Goal: Transaction & Acquisition: Purchase product/service

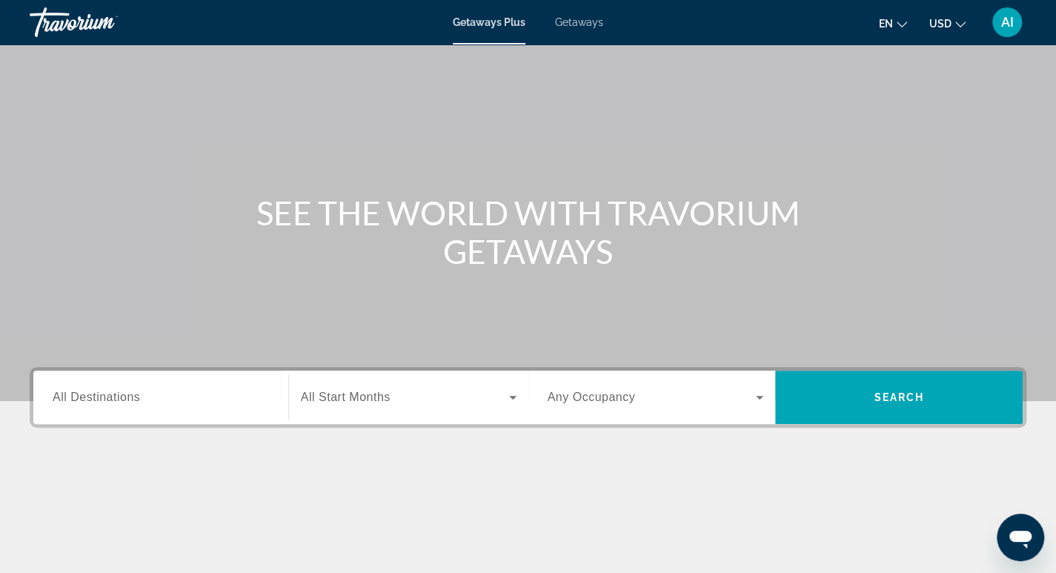
scroll to position [74, 0]
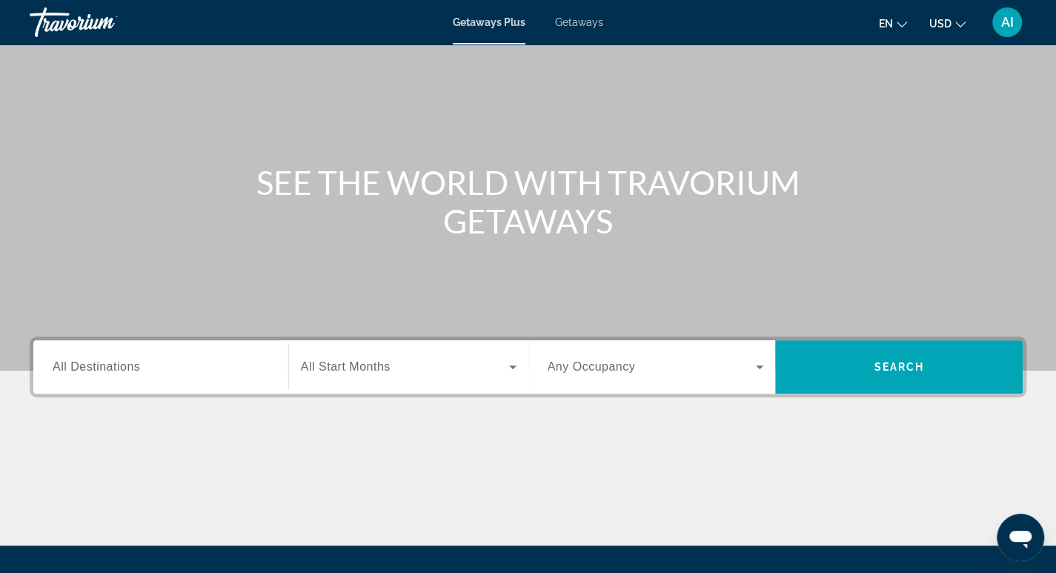
click at [168, 334] on div "Main content" at bounding box center [528, 148] width 1056 height 445
click at [160, 376] on div "Search widget" at bounding box center [161, 367] width 216 height 42
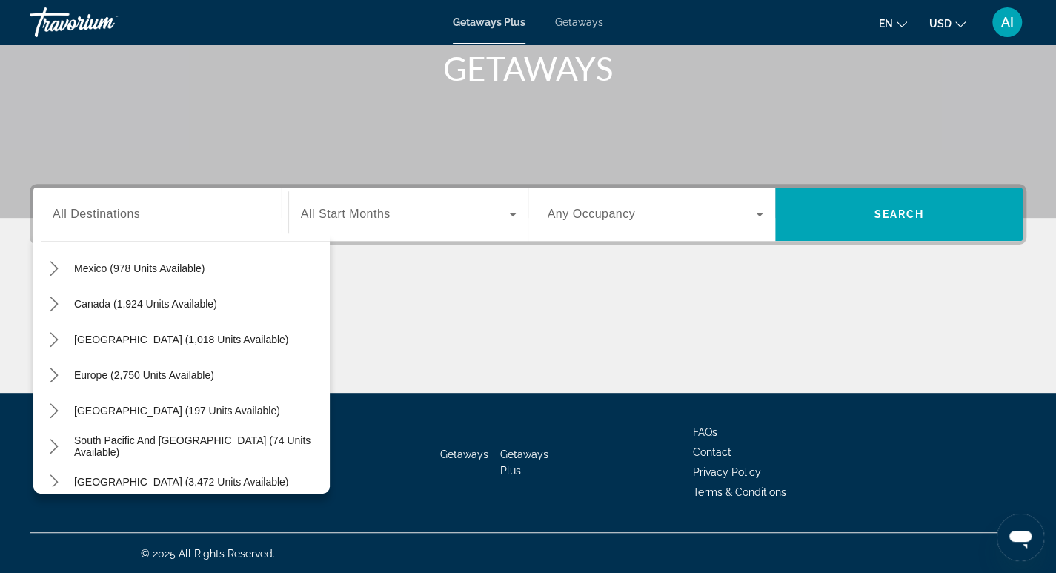
scroll to position [90, 0]
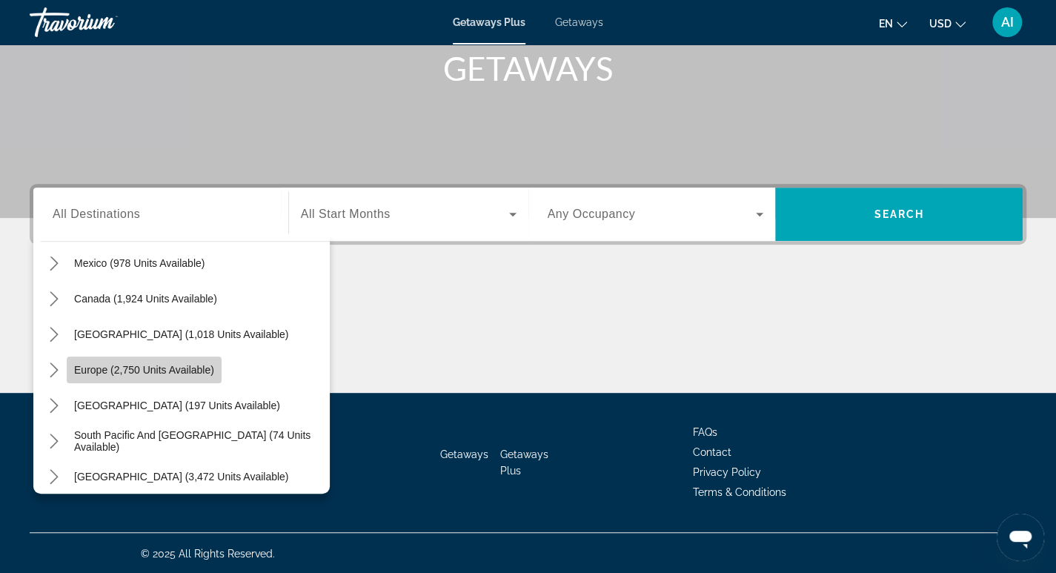
click at [162, 368] on span "Europe (2,750 units available)" at bounding box center [144, 370] width 140 height 12
type input "**********"
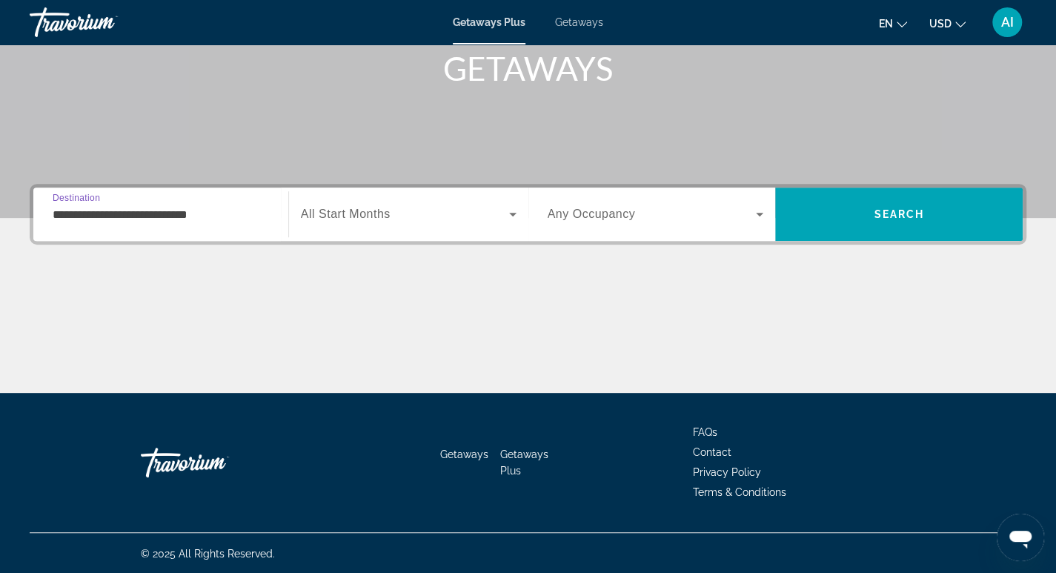
click at [513, 215] on icon "Search widget" at bounding box center [512, 215] width 7 height 4
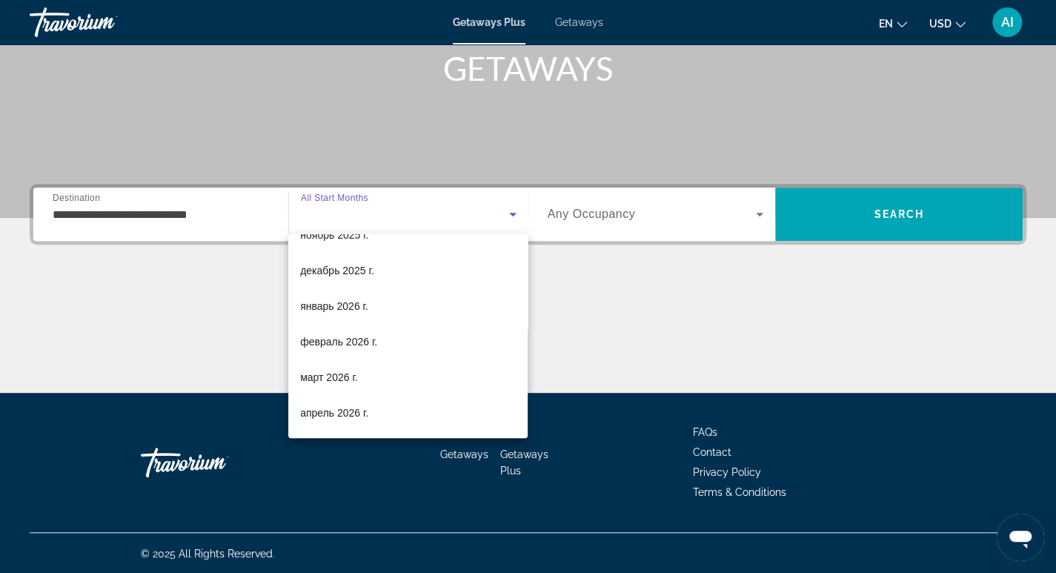
scroll to position [114, 0]
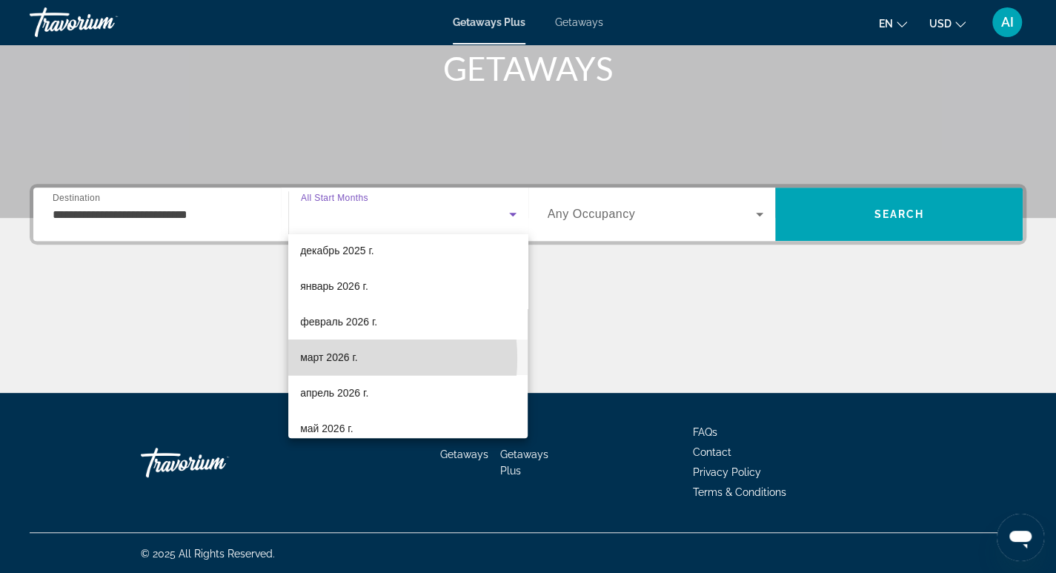
click at [336, 358] on span "март 2026 г." at bounding box center [329, 357] width 58 height 18
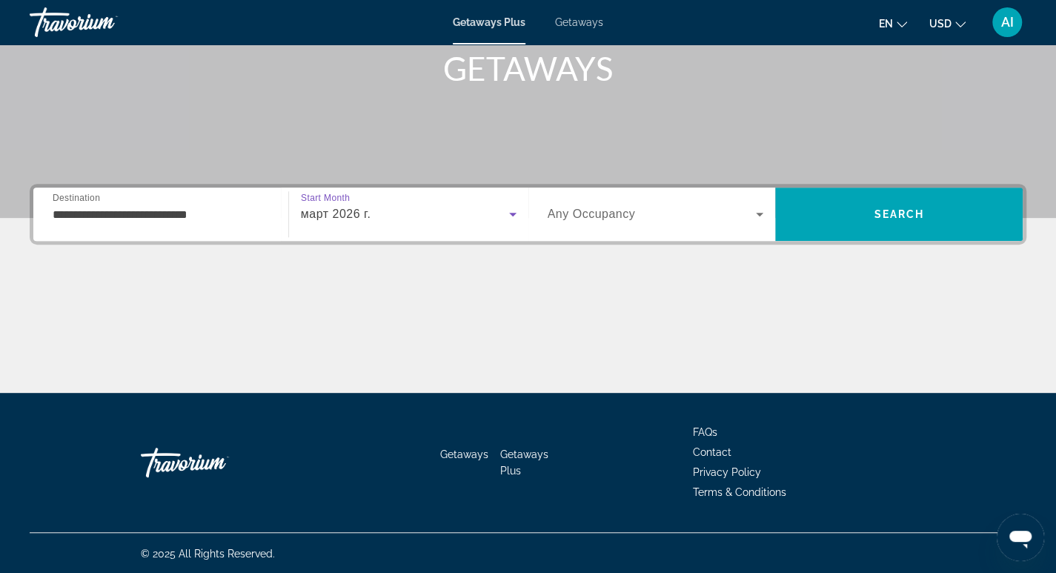
click at [765, 208] on icon "Search widget" at bounding box center [760, 214] width 18 height 18
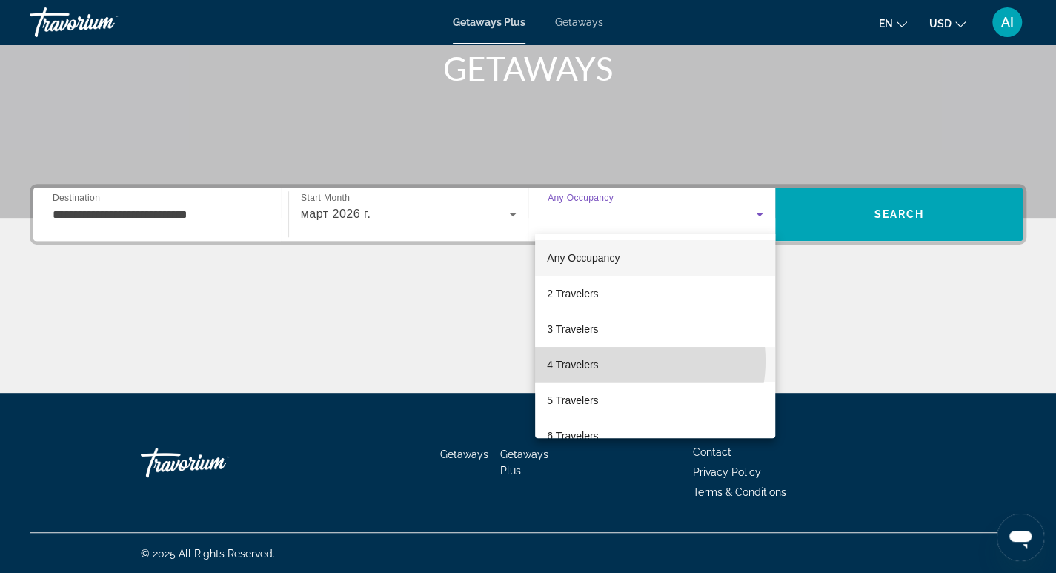
click at [628, 360] on mat-option "4 Travelers" at bounding box center [655, 365] width 240 height 36
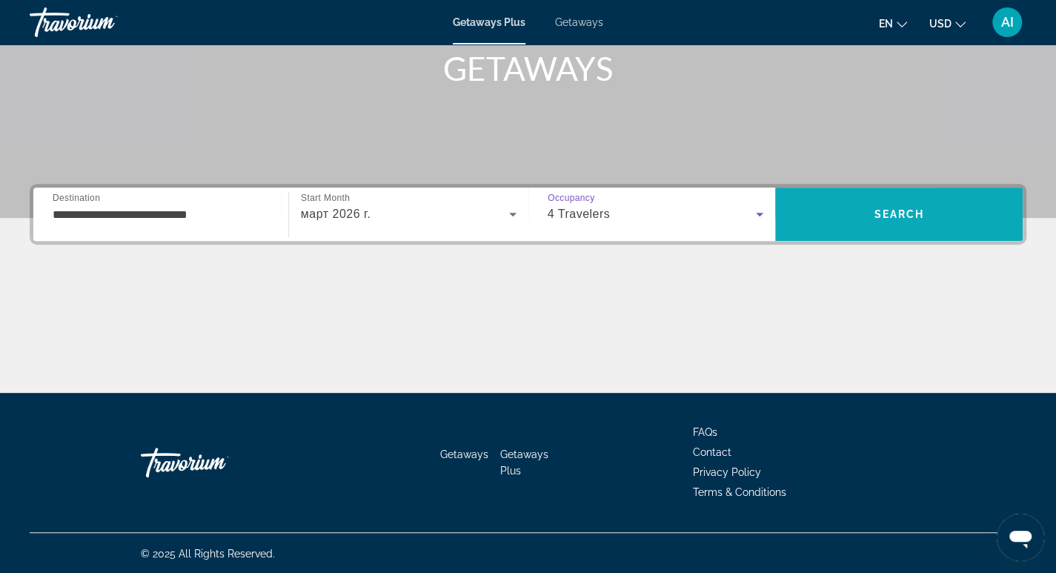
click at [903, 220] on span "Search" at bounding box center [899, 214] width 248 height 36
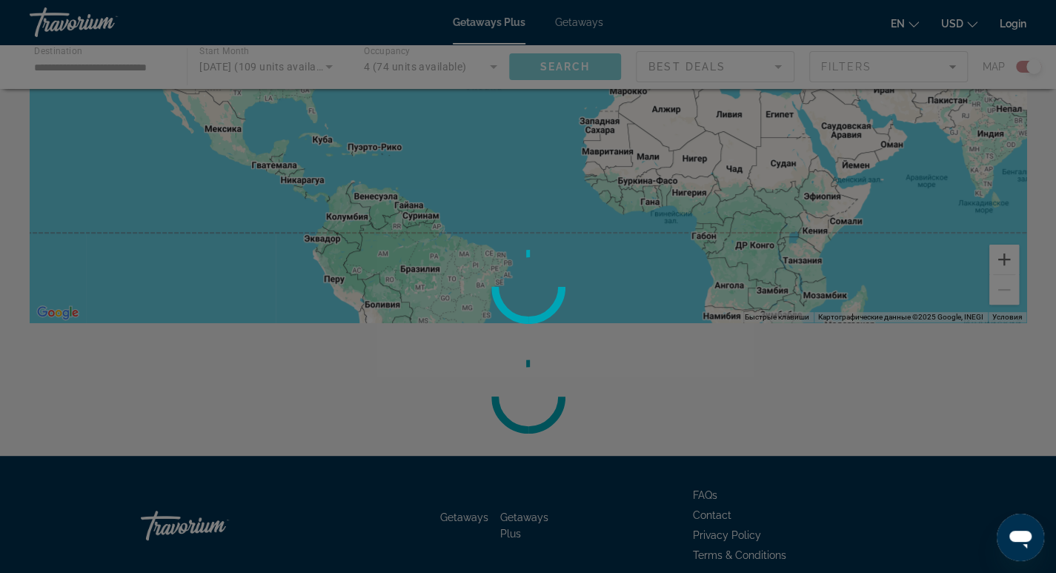
scroll to position [290, 0]
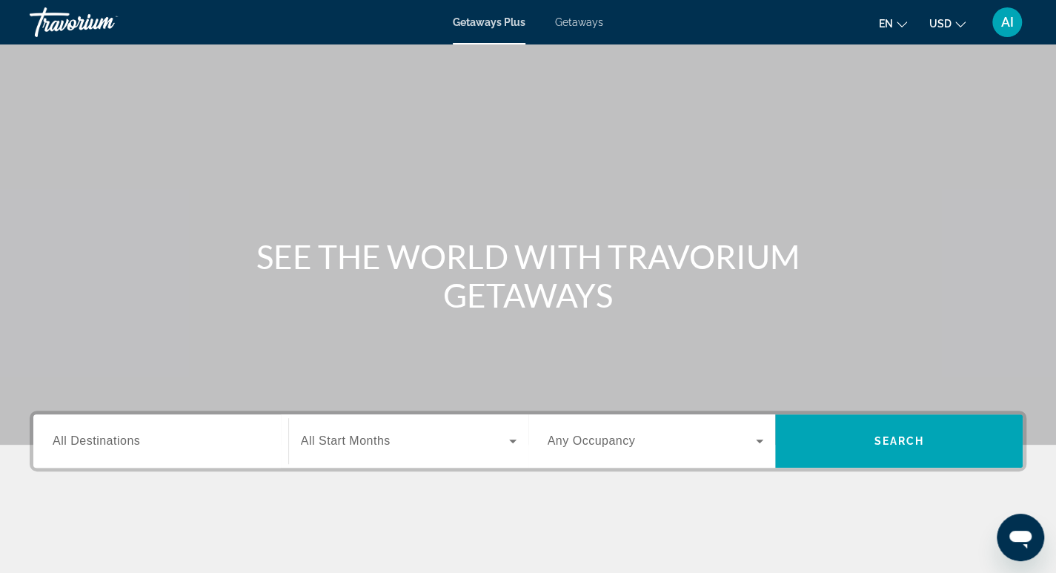
click at [95, 447] on span "All Destinations" at bounding box center [96, 440] width 87 height 13
click at [95, 447] on input "Destination All Destinations" at bounding box center [161, 442] width 216 height 18
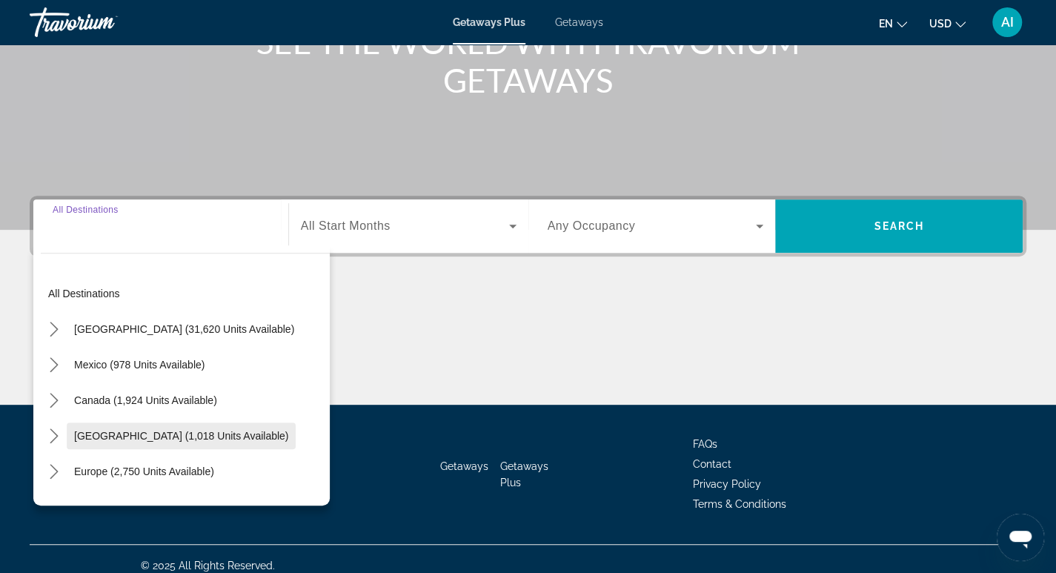
scroll to position [227, 0]
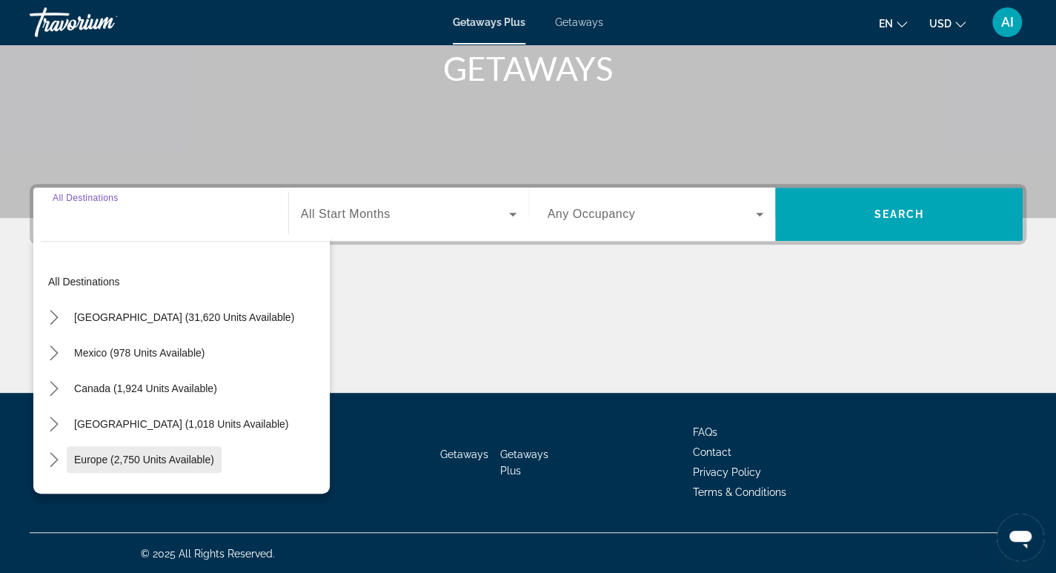
click at [206, 461] on span "Europe (2,750 units available)" at bounding box center [144, 460] width 140 height 12
type input "**********"
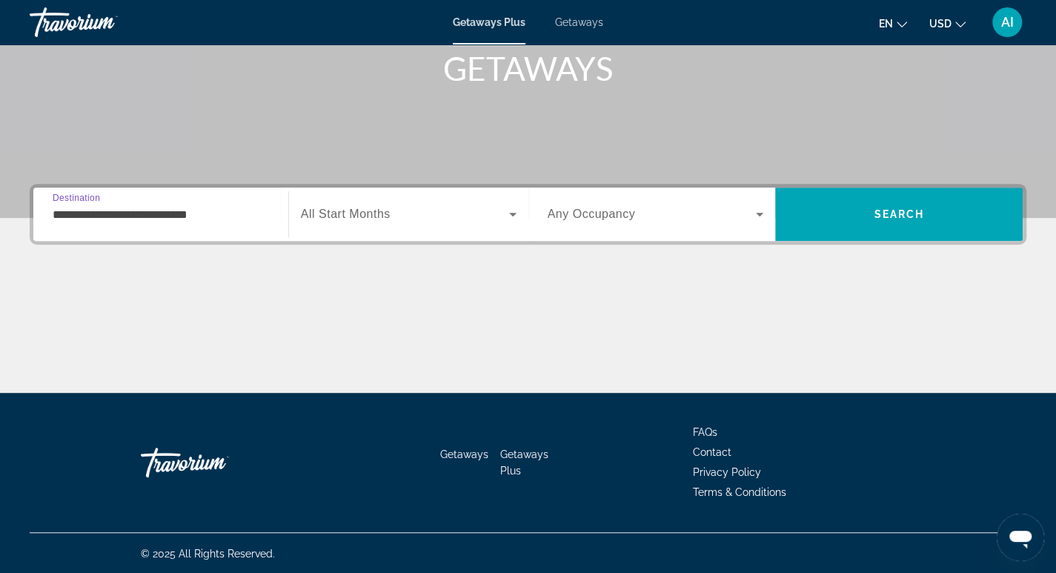
click at [513, 213] on icon "Search widget" at bounding box center [512, 215] width 7 height 4
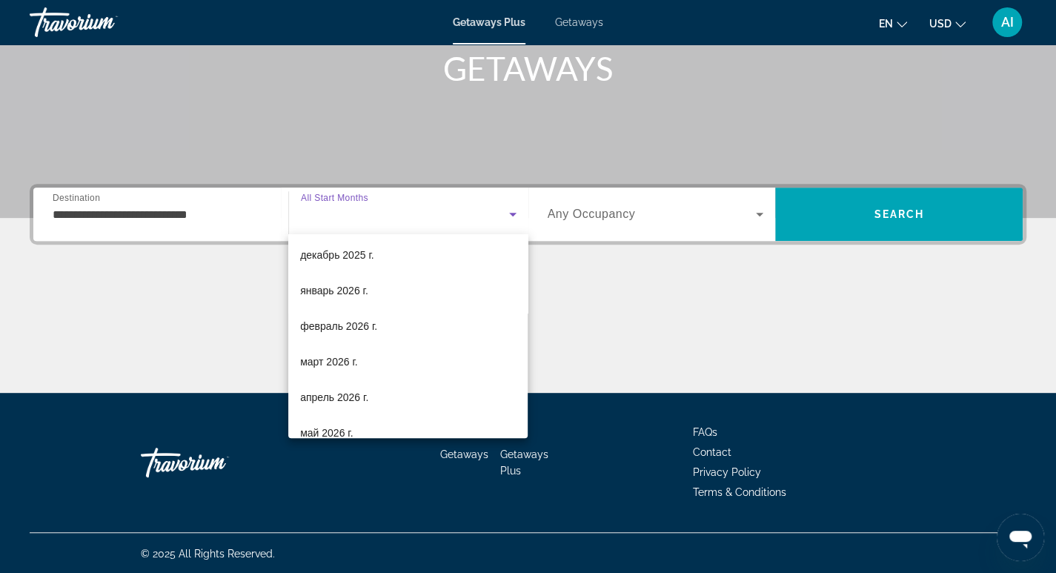
scroll to position [120, 0]
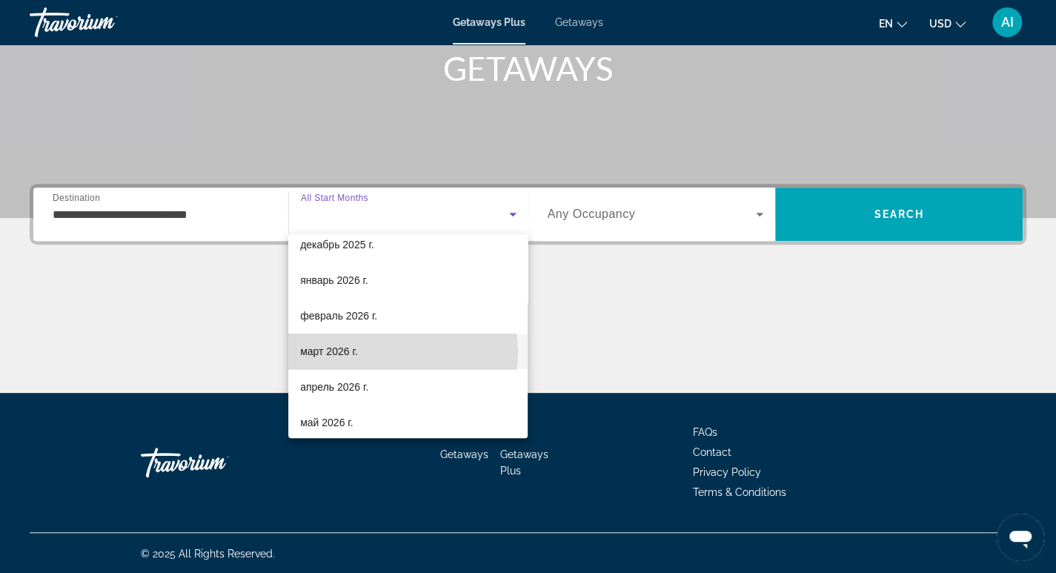
click at [386, 352] on mat-option "март 2026 г." at bounding box center [407, 352] width 239 height 36
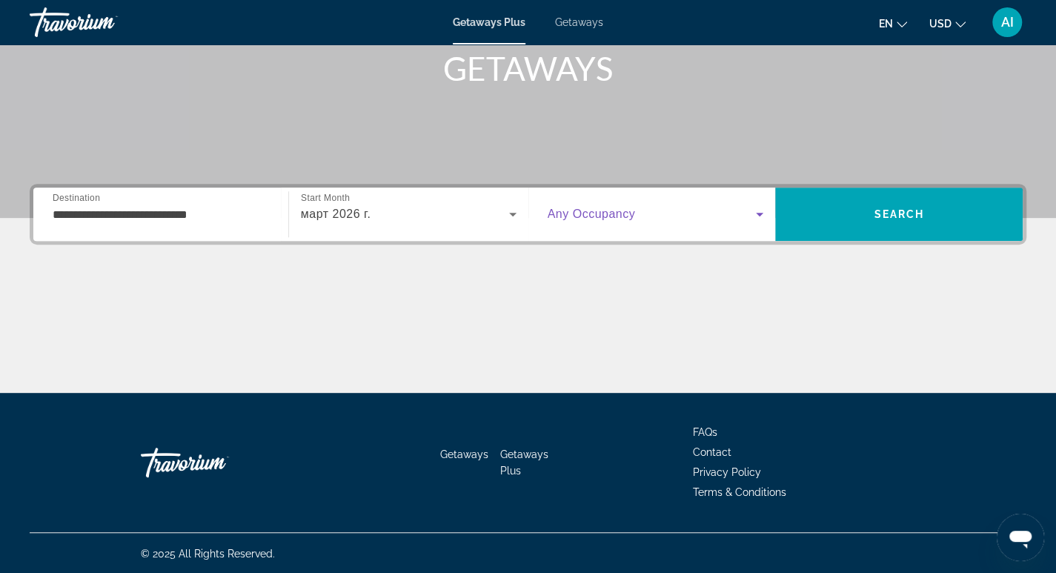
click at [754, 210] on icon "Search widget" at bounding box center [760, 214] width 18 height 18
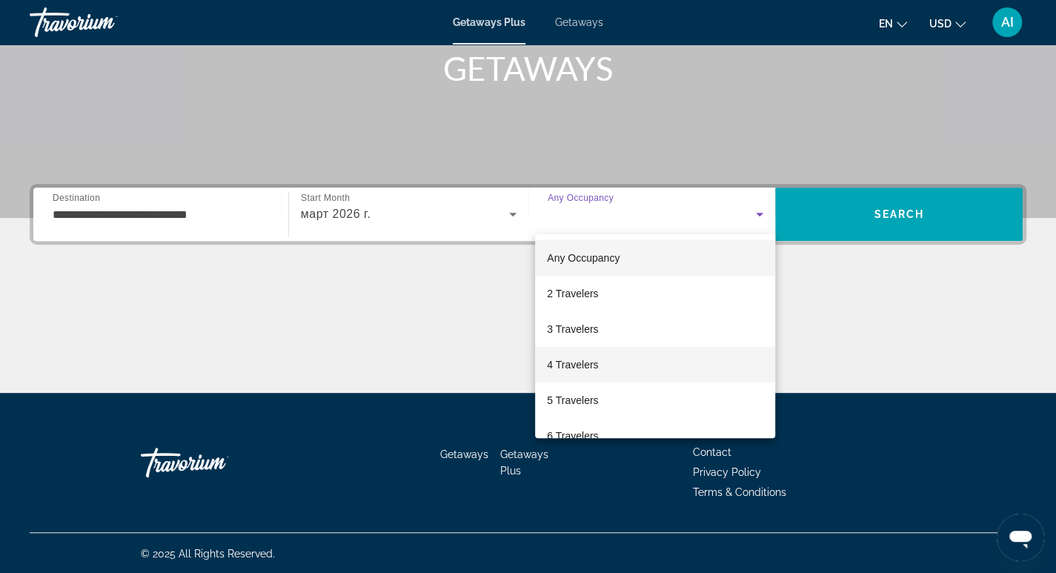
click at [614, 367] on mat-option "4 Travelers" at bounding box center [655, 365] width 240 height 36
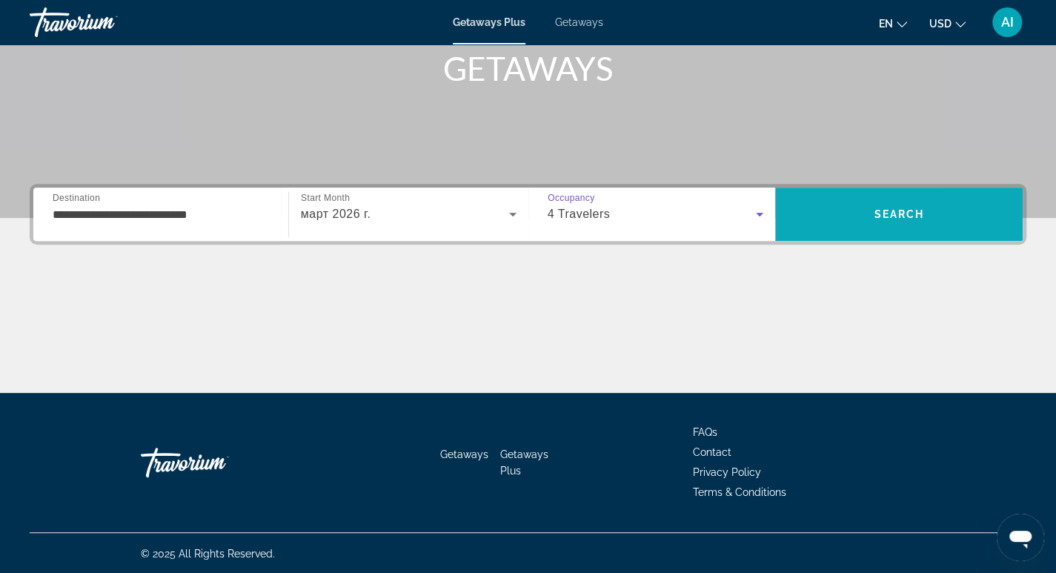
click at [924, 214] on span "Search" at bounding box center [899, 214] width 50 height 12
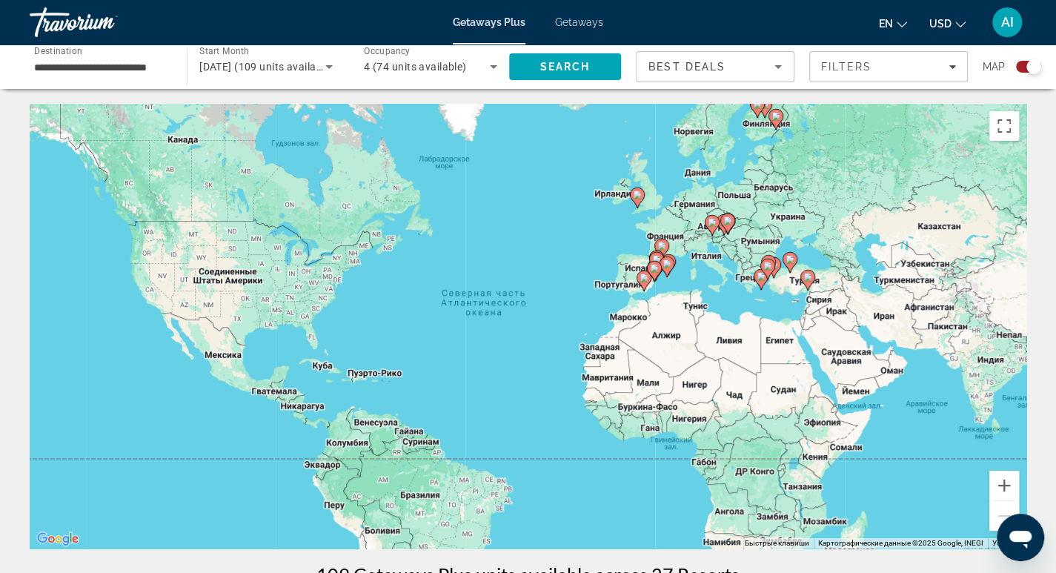
click at [663, 235] on div "Чтобы активировать перетаскивание с помощью клавиатуры, нажмите Alt + Ввод. Пос…" at bounding box center [528, 326] width 997 height 445
click at [665, 242] on image "Main content" at bounding box center [662, 246] width 9 height 9
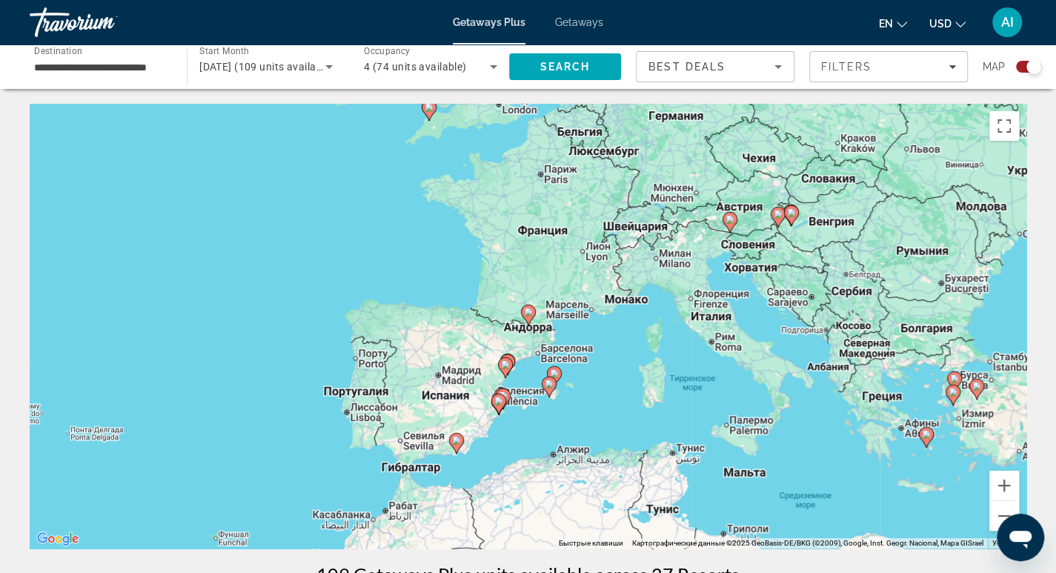
click at [509, 369] on icon "Main content" at bounding box center [504, 367] width 13 height 19
type input "**********"
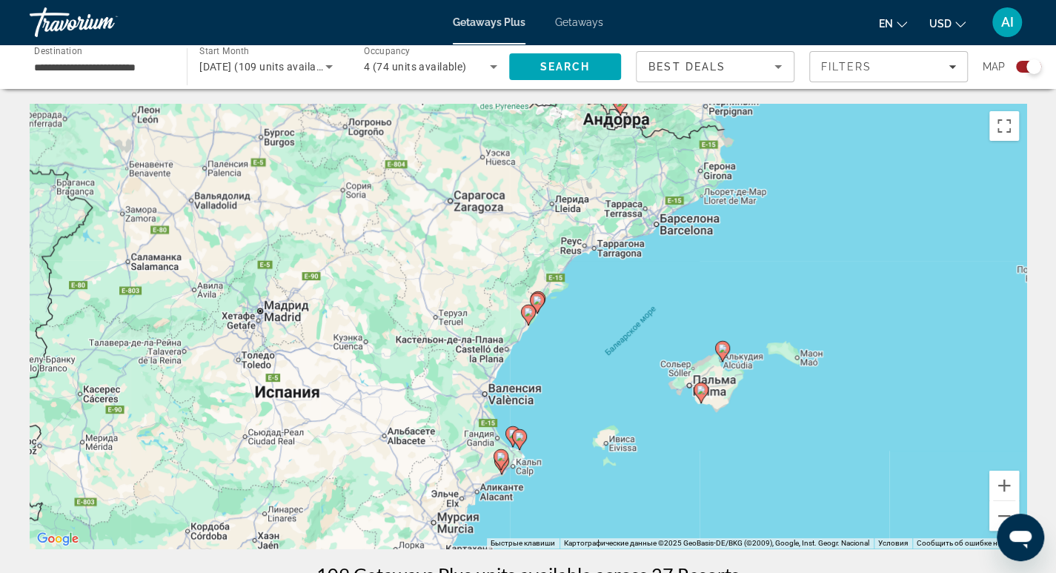
click at [523, 308] on icon "Main content" at bounding box center [527, 314] width 13 height 19
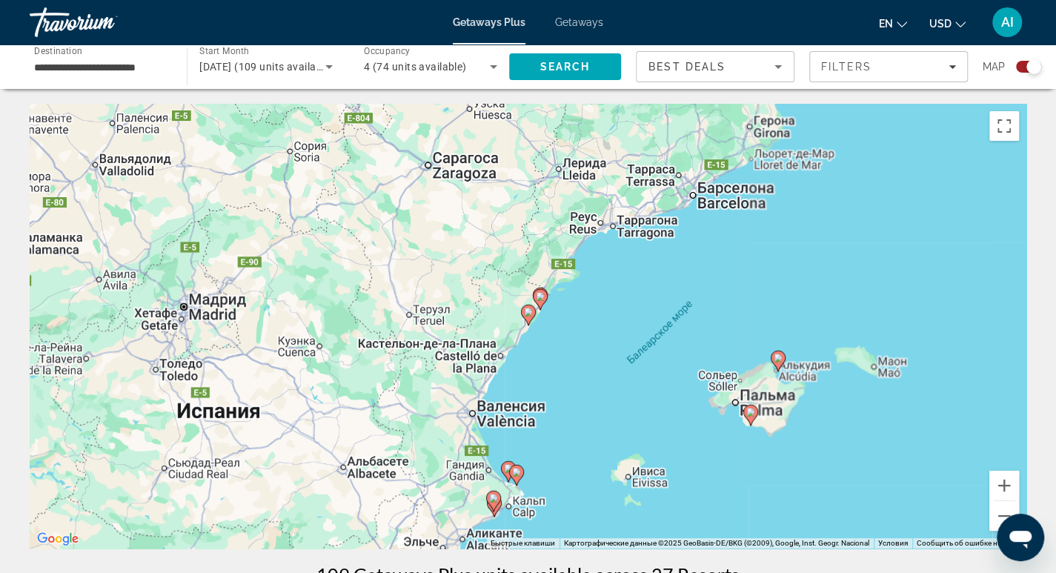
click at [523, 308] on icon "Main content" at bounding box center [527, 314] width 13 height 19
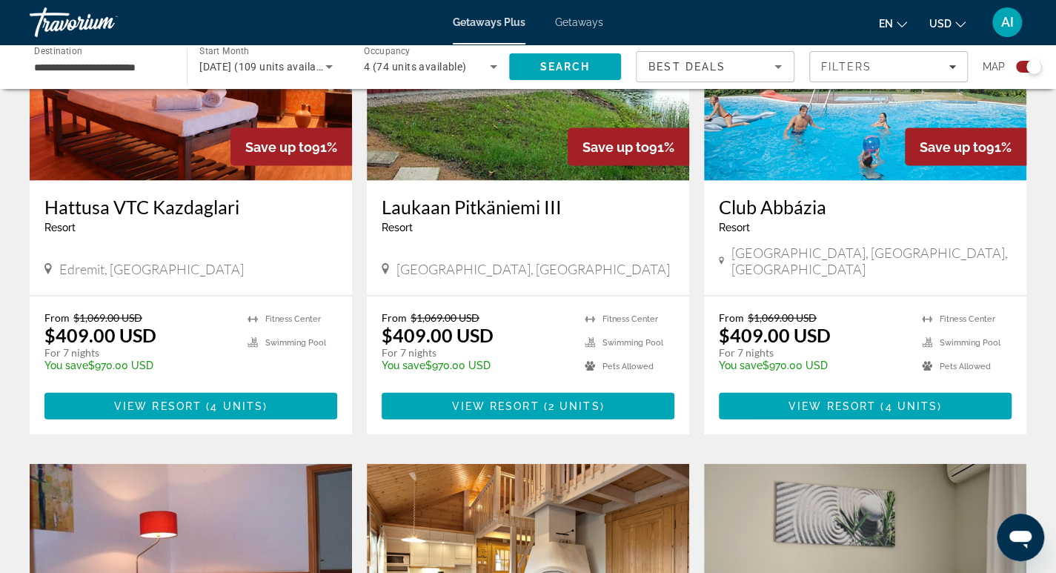
scroll to position [1705, 0]
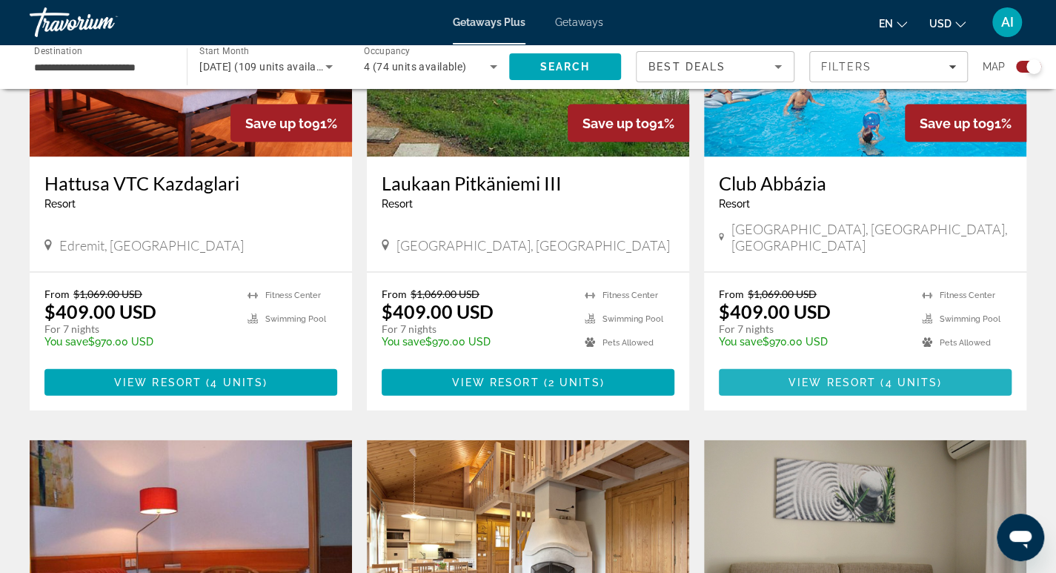
click at [867, 377] on span "View Resort" at bounding box center [832, 383] width 87 height 12
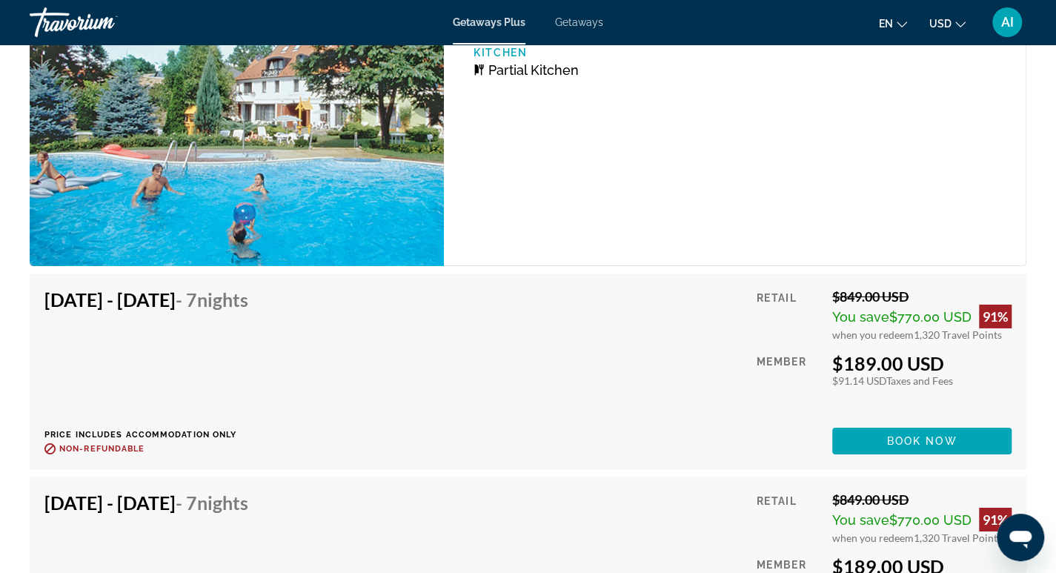
scroll to position [2743, 0]
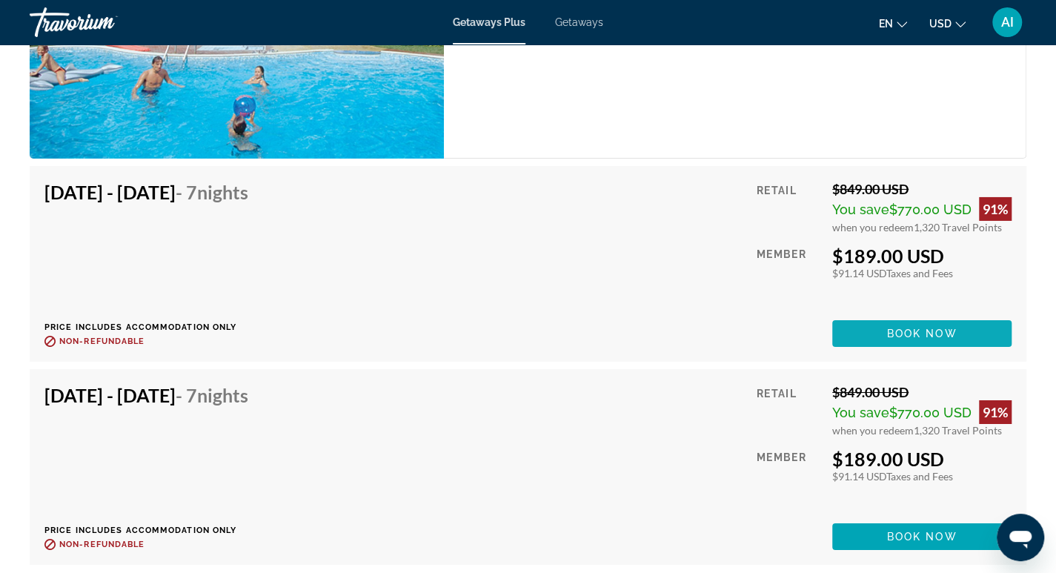
click at [927, 328] on span "Book now" at bounding box center [922, 334] width 70 height 12
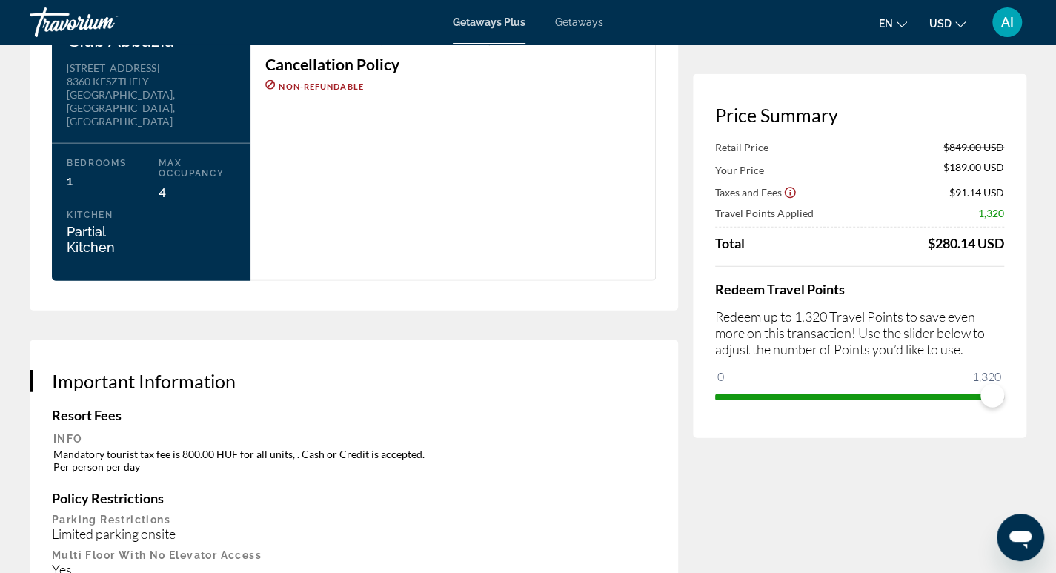
scroll to position [1885, 0]
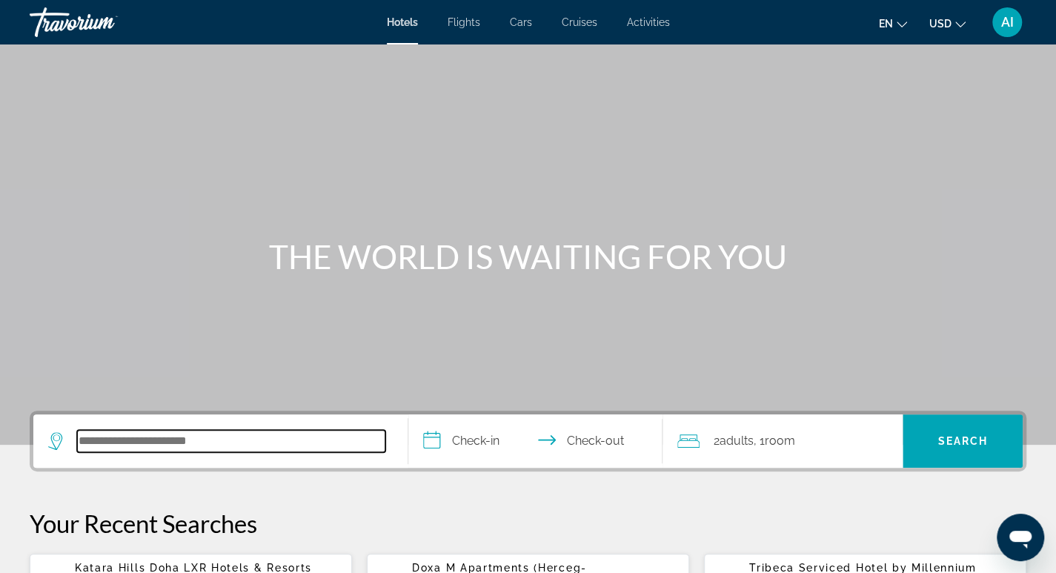
click at [99, 443] on input "Search hotel destination" at bounding box center [231, 441] width 308 height 22
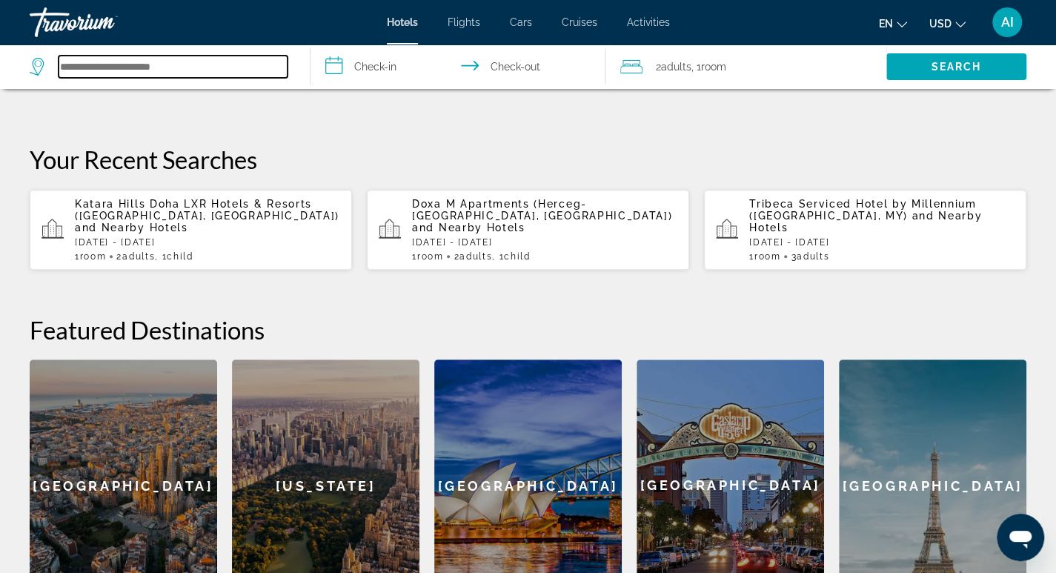
scroll to position [362, 0]
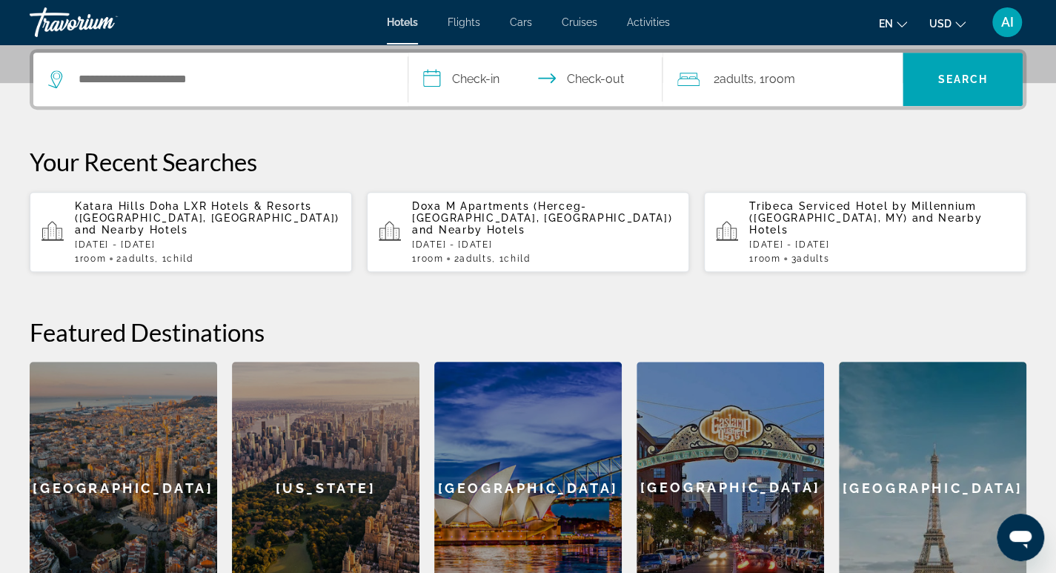
click at [878, 219] on span "and Nearby Hotels" at bounding box center [865, 224] width 233 height 24
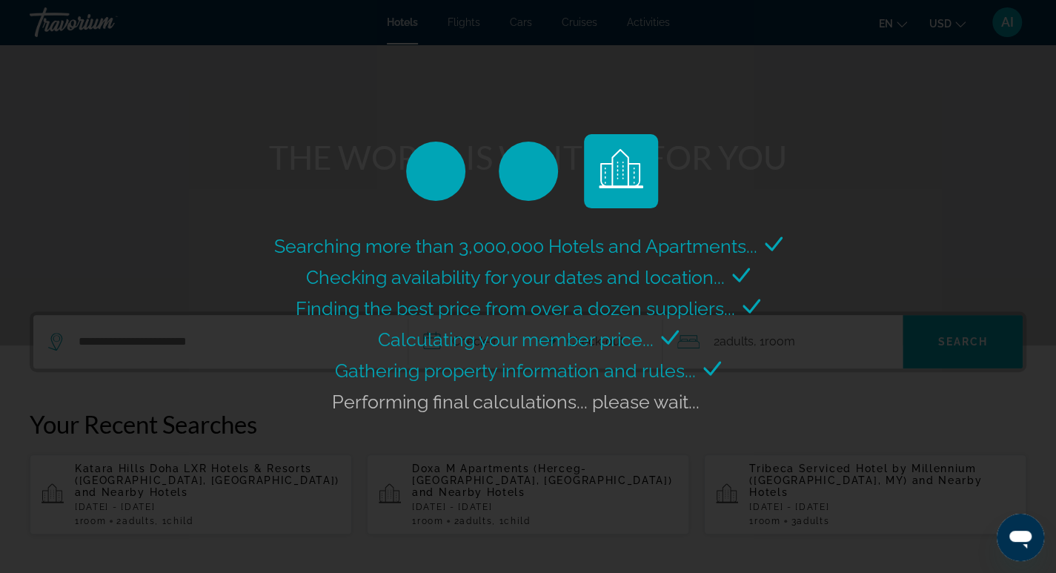
scroll to position [65, 0]
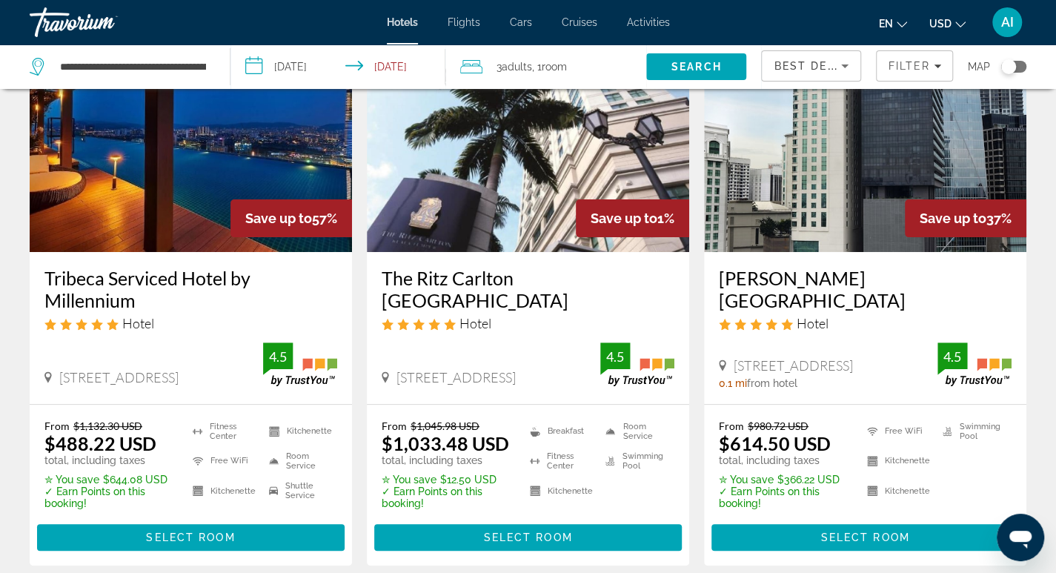
scroll to position [148, 0]
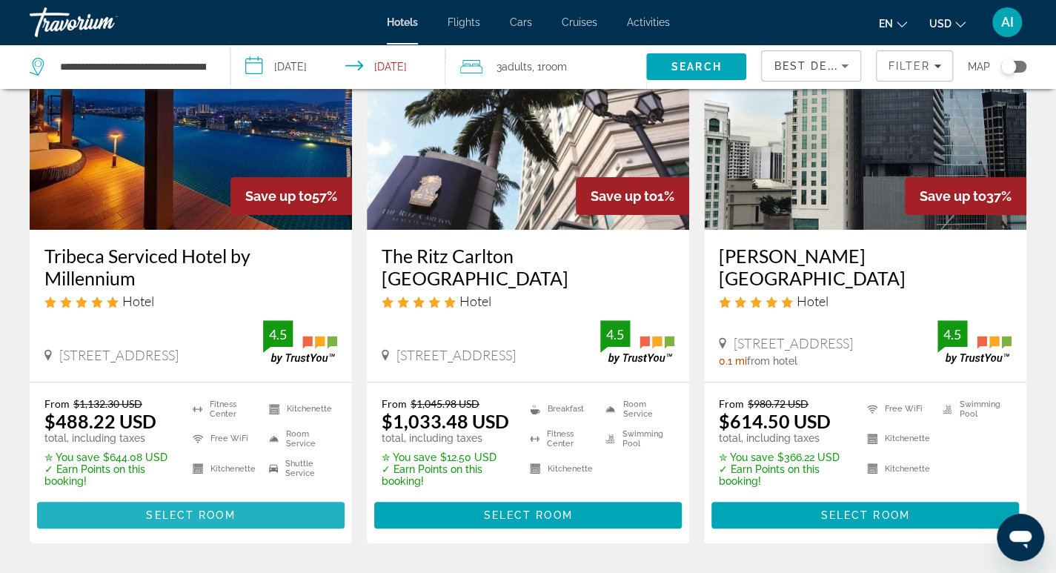
click at [203, 513] on span "Select Room" at bounding box center [190, 515] width 89 height 12
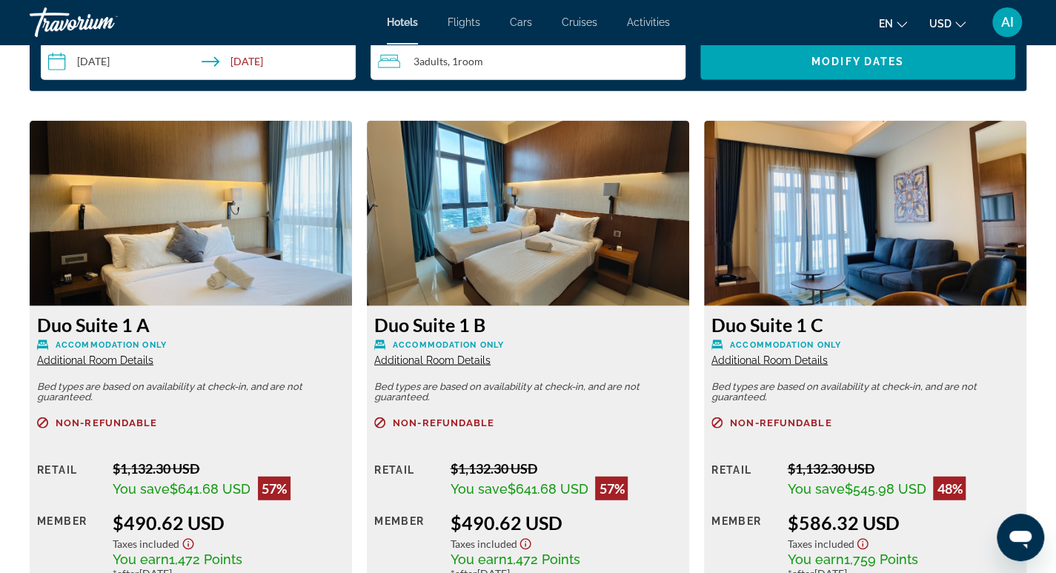
scroll to position [2001, 0]
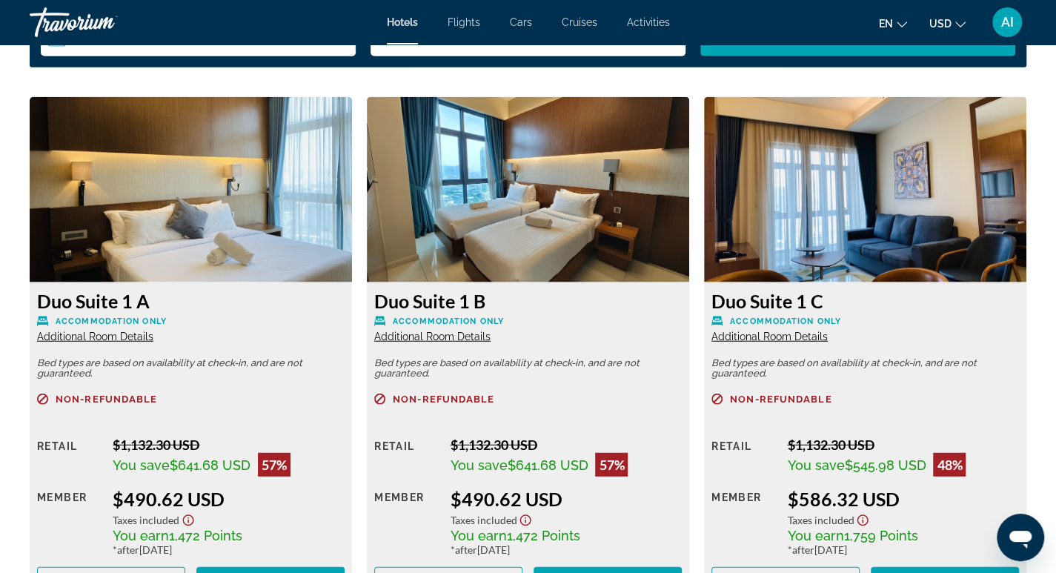
click at [896, 21] on button "en English Español Français Italiano Português русский" at bounding box center [893, 23] width 28 height 21
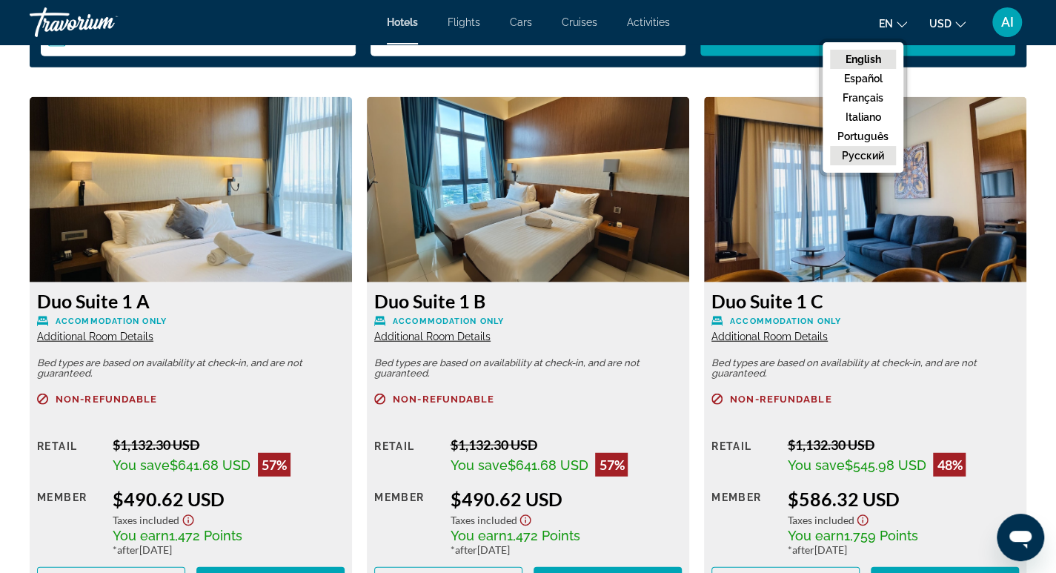
click at [858, 158] on button "русский" at bounding box center [863, 155] width 66 height 19
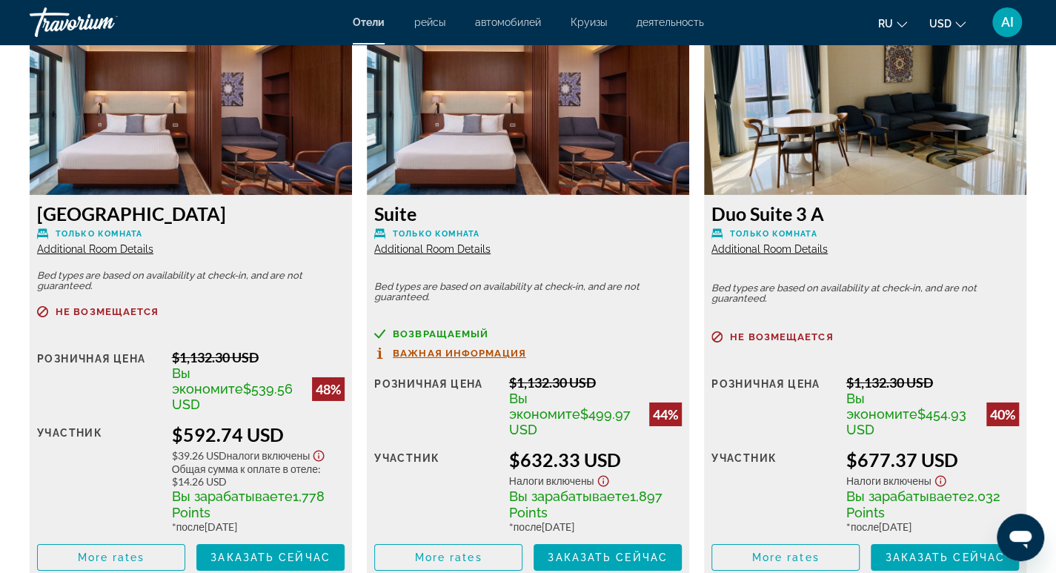
scroll to position [2669, 0]
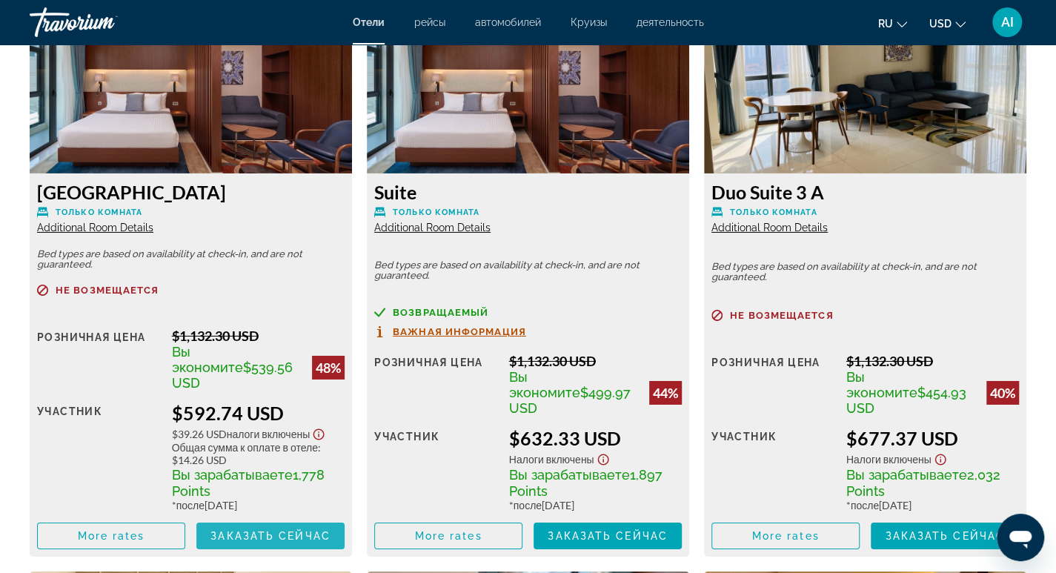
click at [265, 530] on span "Заказать сейчас" at bounding box center [271, 536] width 120 height 12
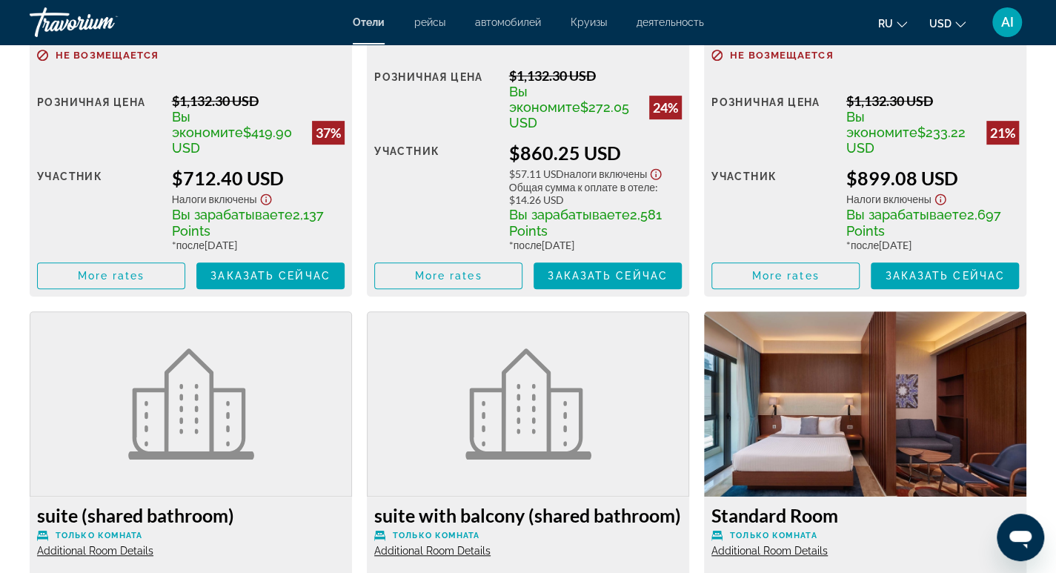
scroll to position [3512, 0]
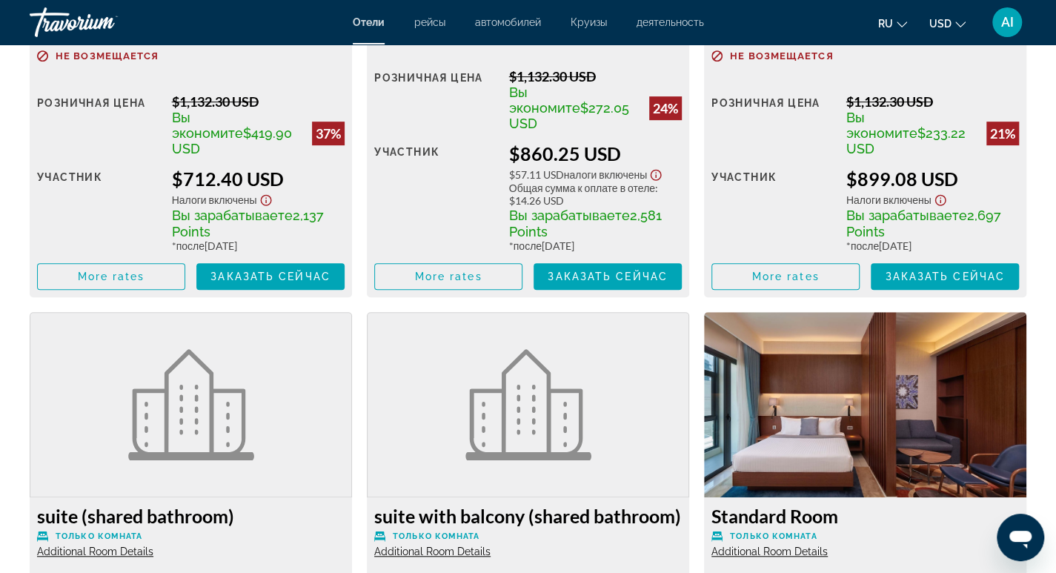
click at [608, 342] on figure "Main content" at bounding box center [528, 404] width 262 height 125
click at [584, 312] on div "Main content" at bounding box center [528, 404] width 322 height 185
